Goal: Task Accomplishment & Management: Use online tool/utility

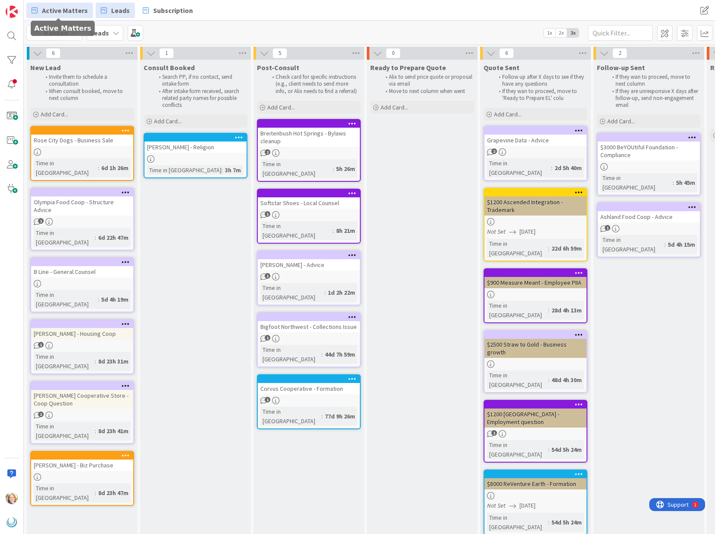
click at [62, 10] on span "Active Matters" at bounding box center [65, 10] width 46 height 10
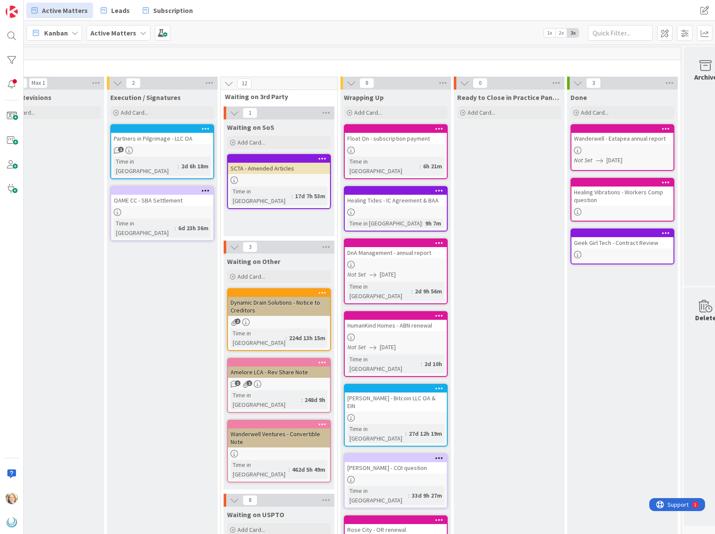
scroll to position [0, 845]
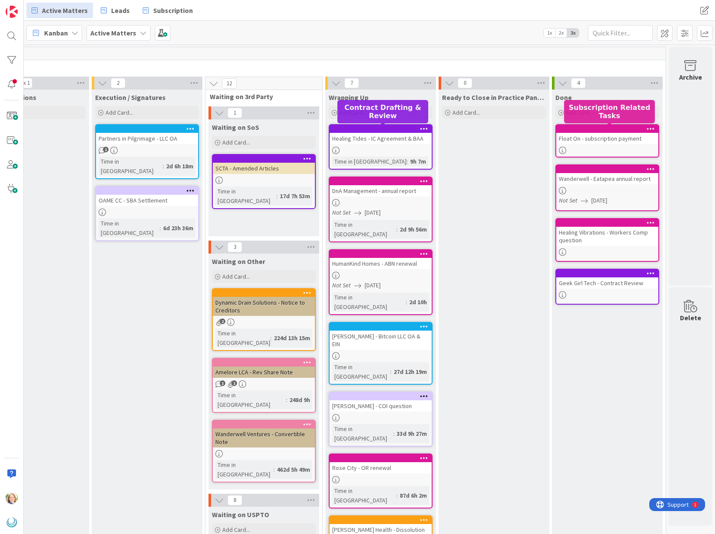
click at [596, 128] on div at bounding box center [609, 129] width 98 height 6
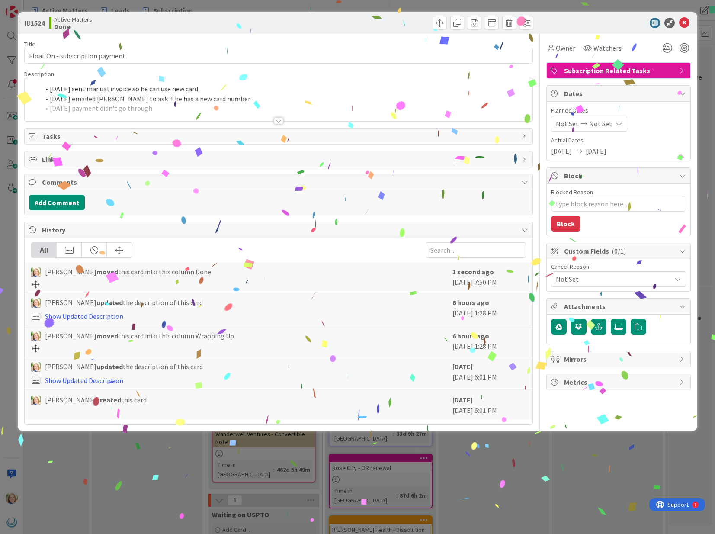
type textarea "x"
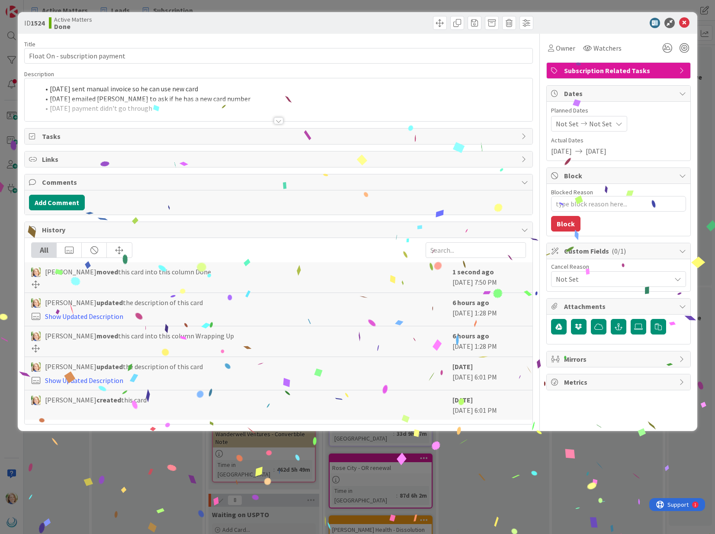
click at [218, 90] on div "[DATE] sent manual invoice so he can use new card [DATE] emailed [PERSON_NAME] …" at bounding box center [279, 99] width 508 height 43
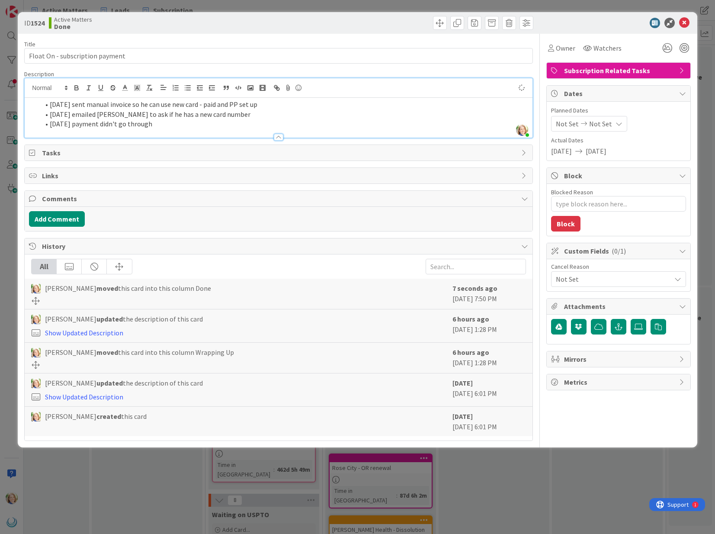
type textarea "x"
click at [686, 25] on icon at bounding box center [684, 23] width 10 height 10
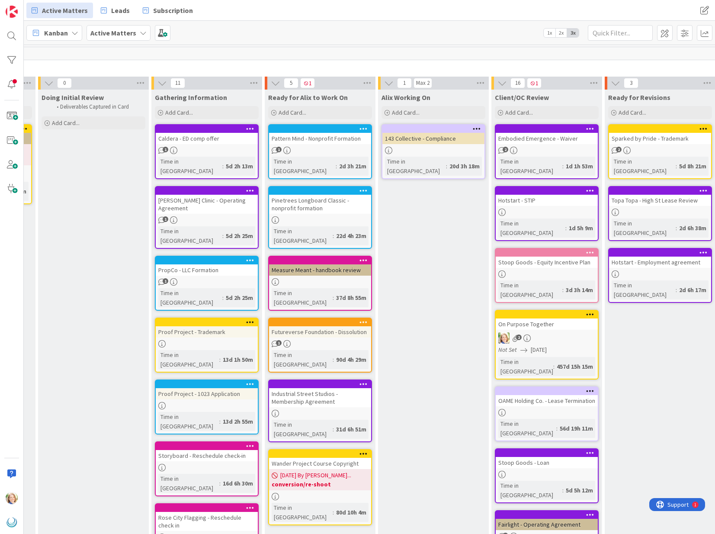
scroll to position [0, 90]
